Goal: Find specific page/section: Find specific page/section

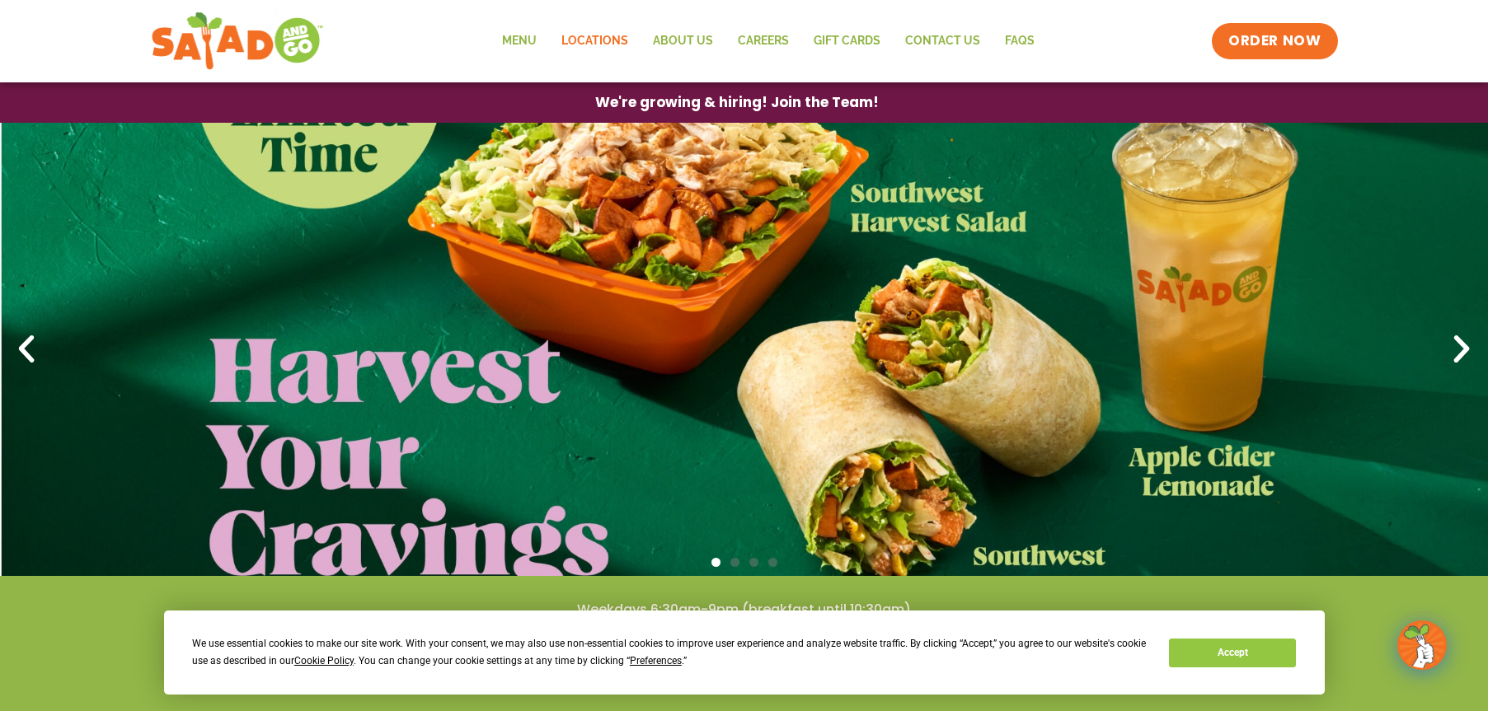
click at [619, 35] on link "Locations" at bounding box center [595, 41] width 92 height 38
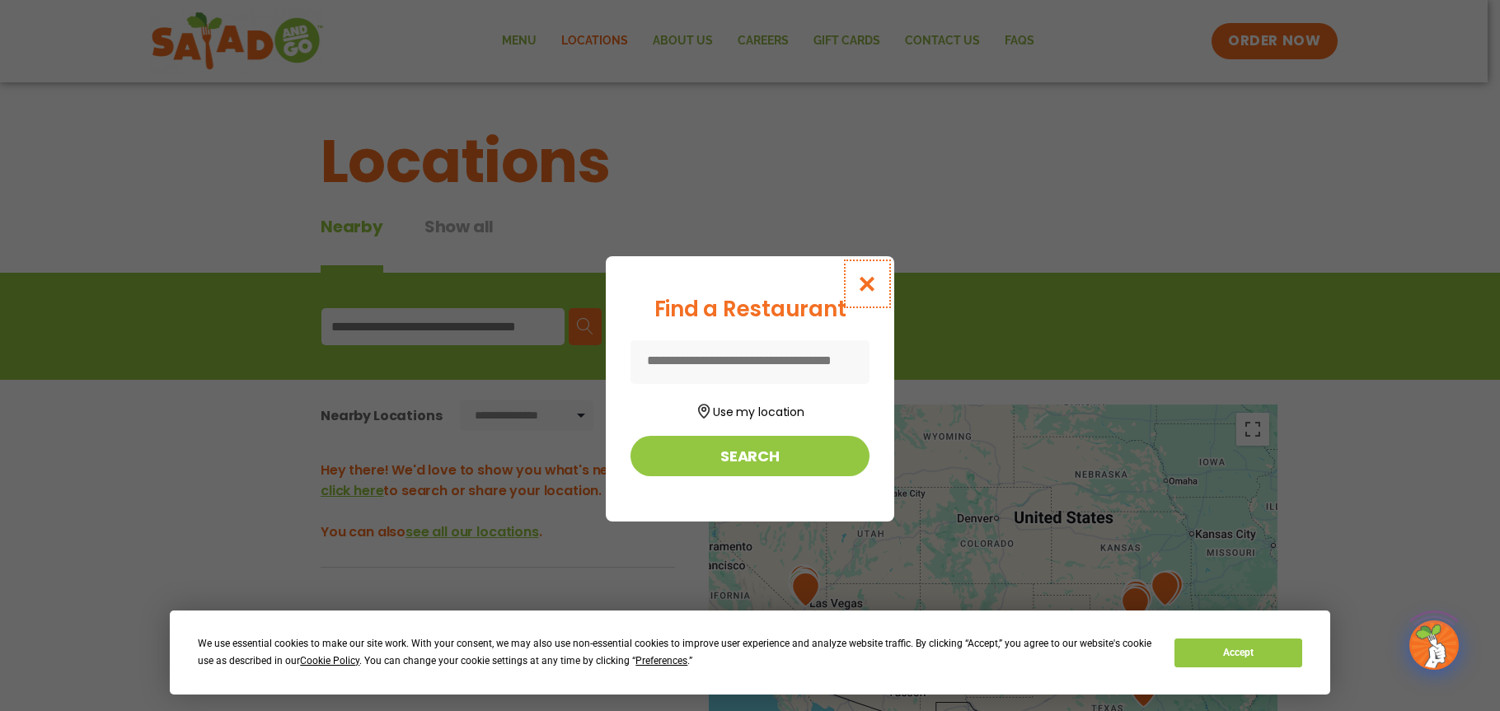
click at [872, 280] on icon "Close modal" at bounding box center [867, 283] width 21 height 17
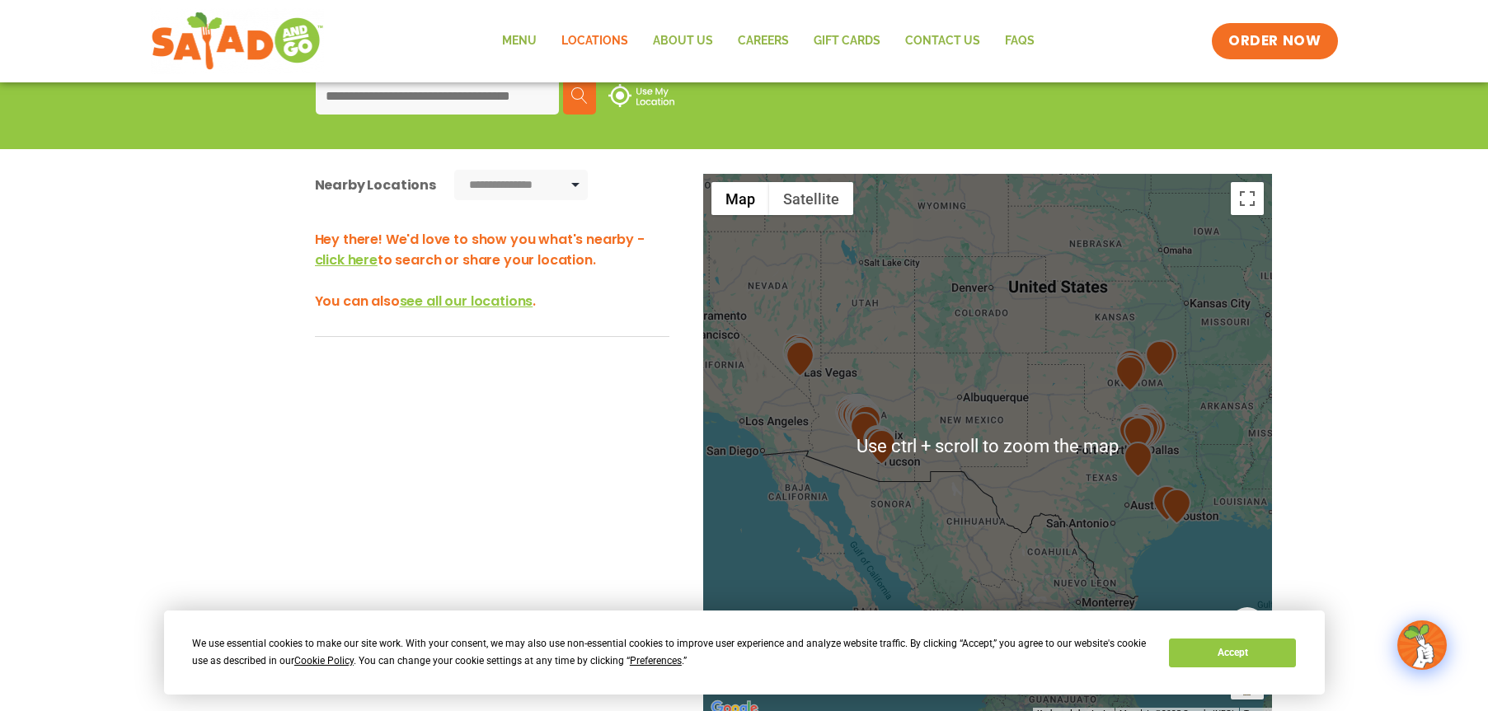
scroll to position [303, 0]
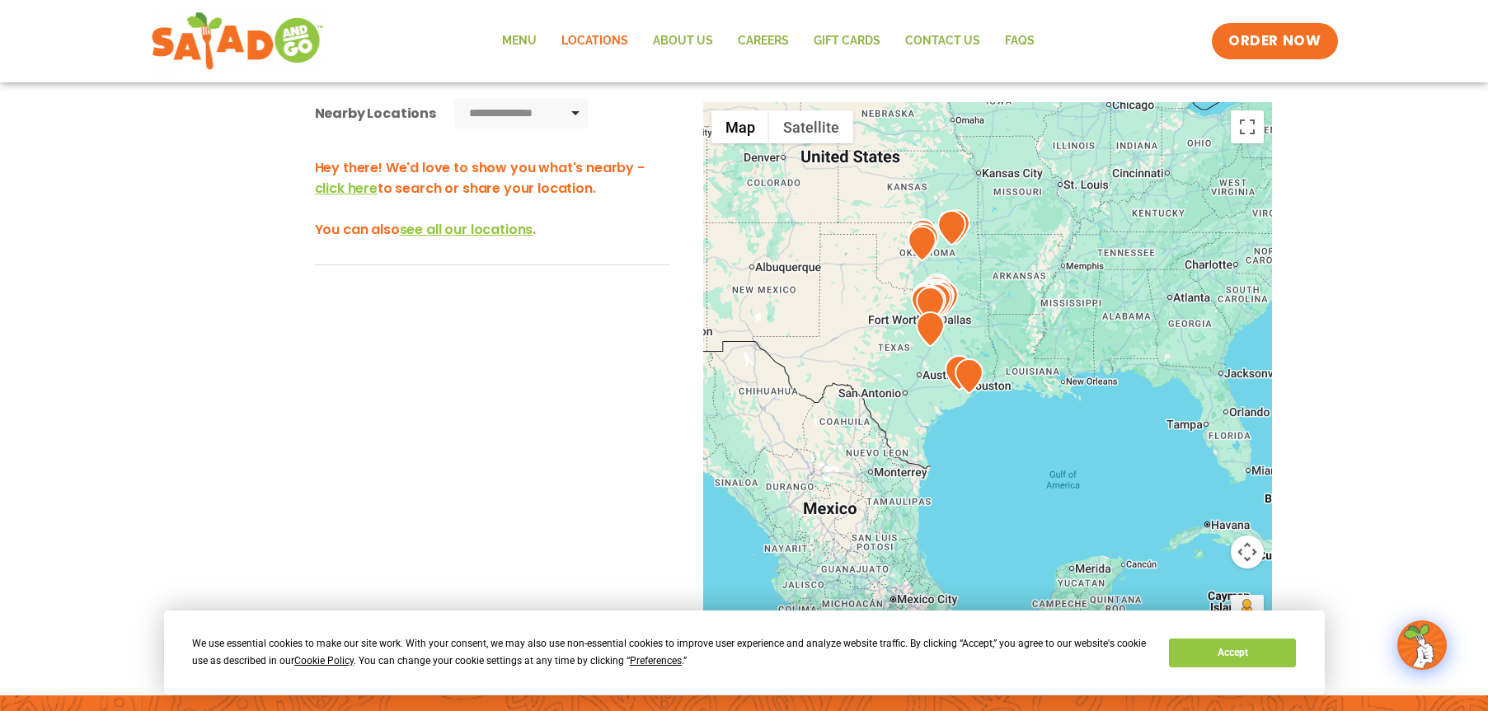
drag, startPoint x: 1025, startPoint y: 452, endPoint x: 813, endPoint y: 397, distance: 219.0
click at [813, 397] on div at bounding box center [987, 375] width 569 height 546
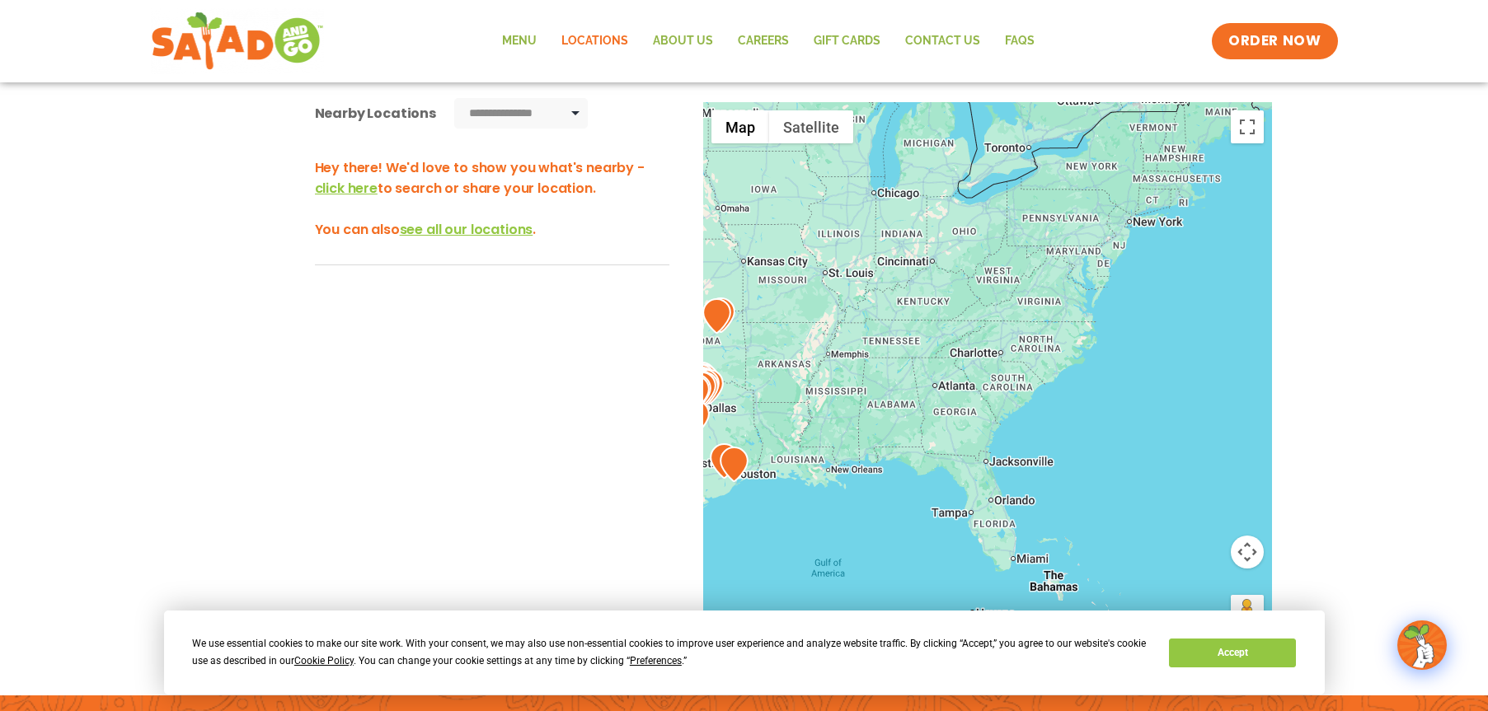
drag, startPoint x: 1126, startPoint y: 265, endPoint x: 893, endPoint y: 344, distance: 246.4
click at [893, 344] on div at bounding box center [987, 375] width 569 height 546
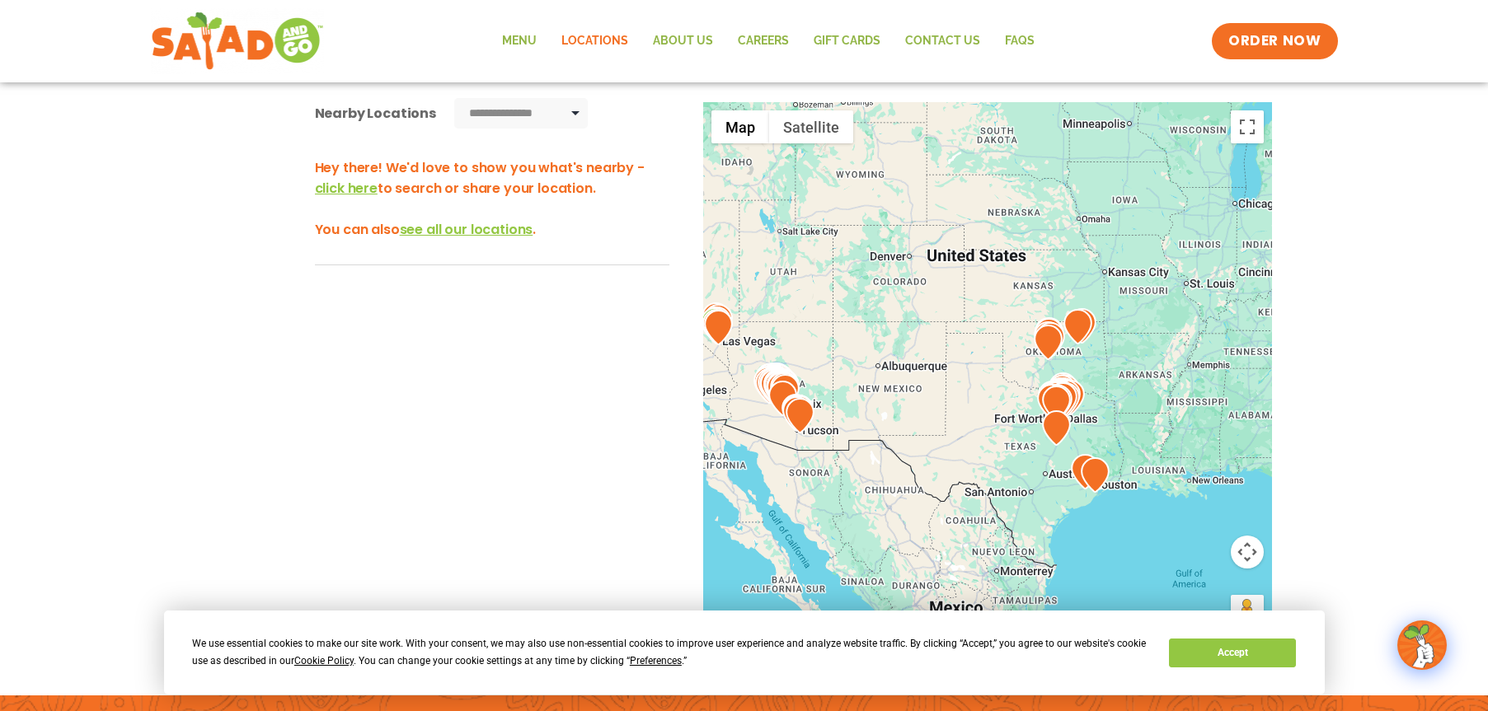
drag, startPoint x: 841, startPoint y: 288, endPoint x: 1204, endPoint y: 299, distance: 362.9
click at [1204, 299] on div at bounding box center [987, 375] width 569 height 546
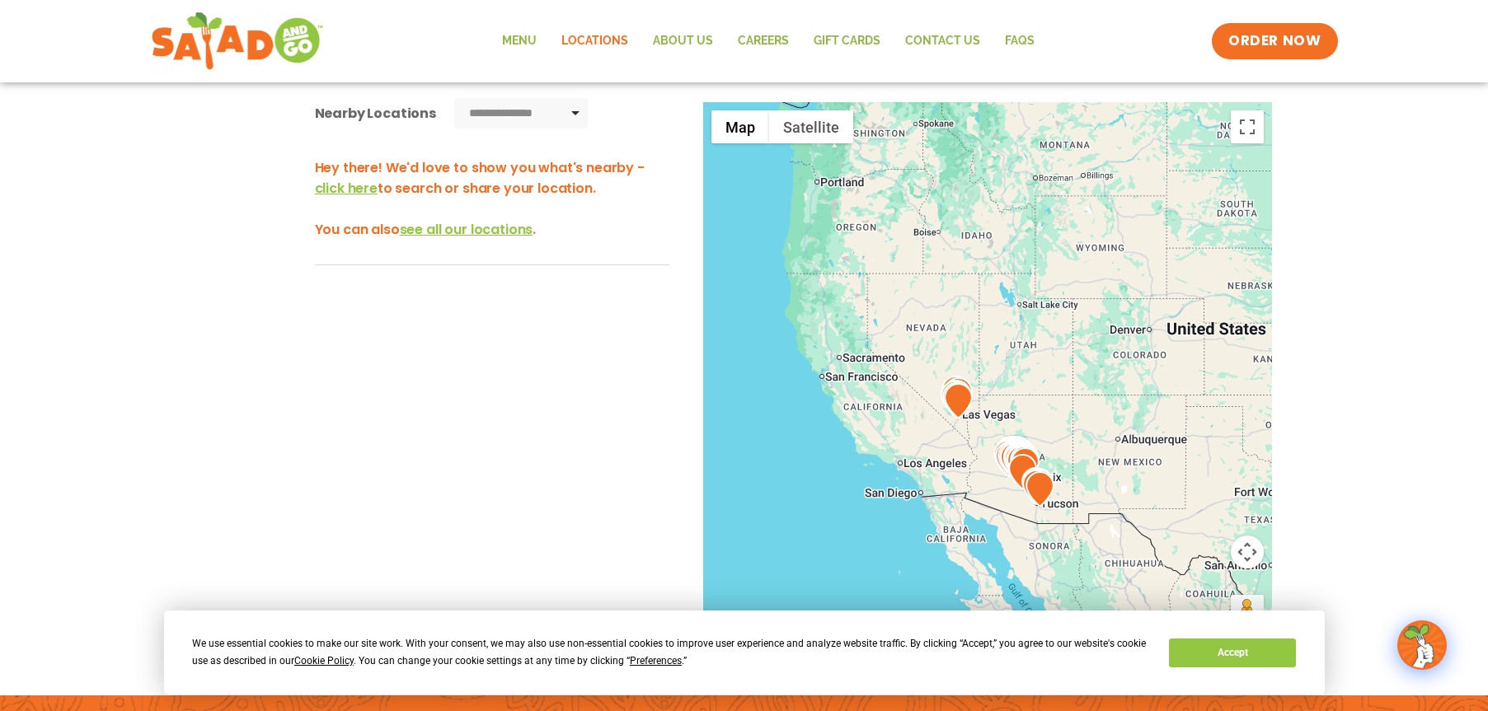
drag, startPoint x: 881, startPoint y: 283, endPoint x: 1123, endPoint y: 357, distance: 253.5
click at [1123, 357] on div at bounding box center [987, 375] width 569 height 546
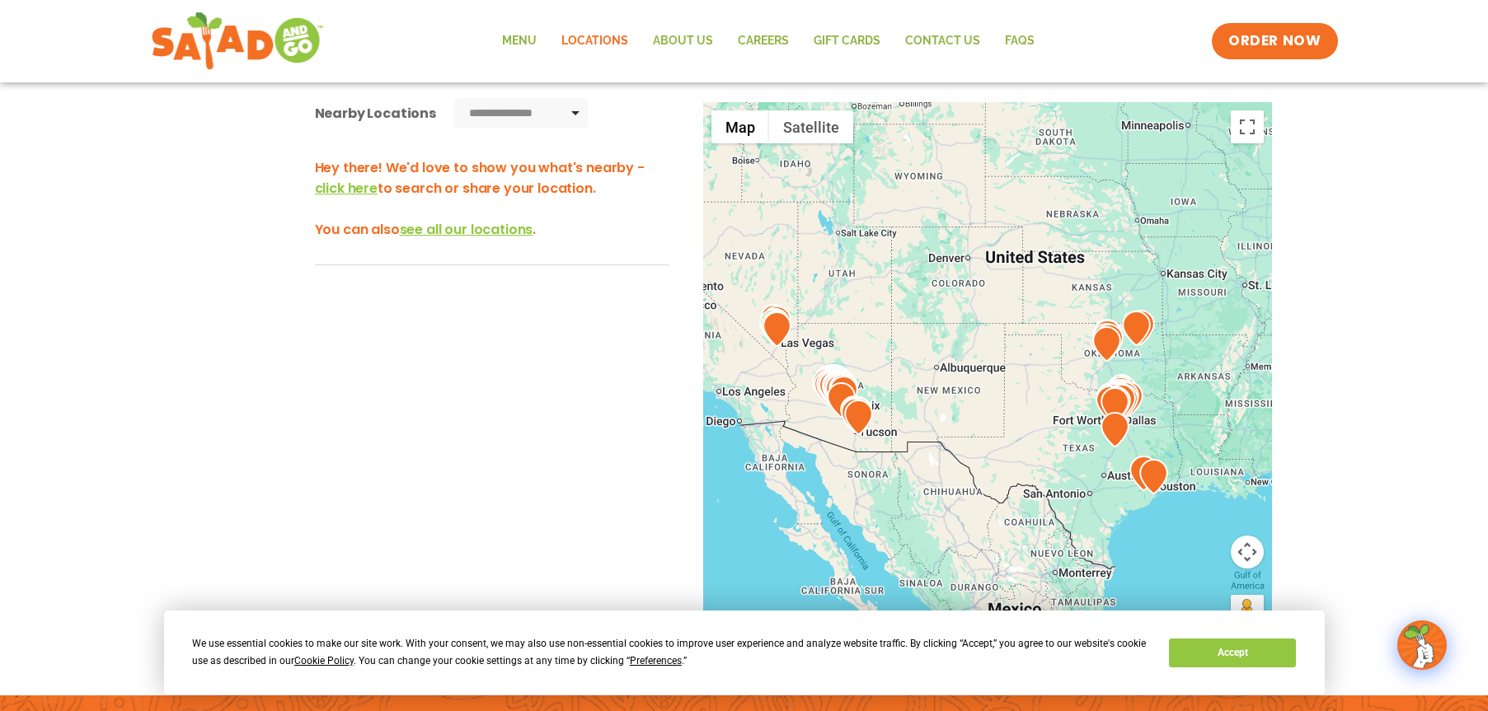
drag, startPoint x: 1036, startPoint y: 361, endPoint x: 941, endPoint y: 314, distance: 106.6
click at [941, 314] on div at bounding box center [987, 375] width 569 height 546
